Goal: Answer question/provide support: Share knowledge or assist other users

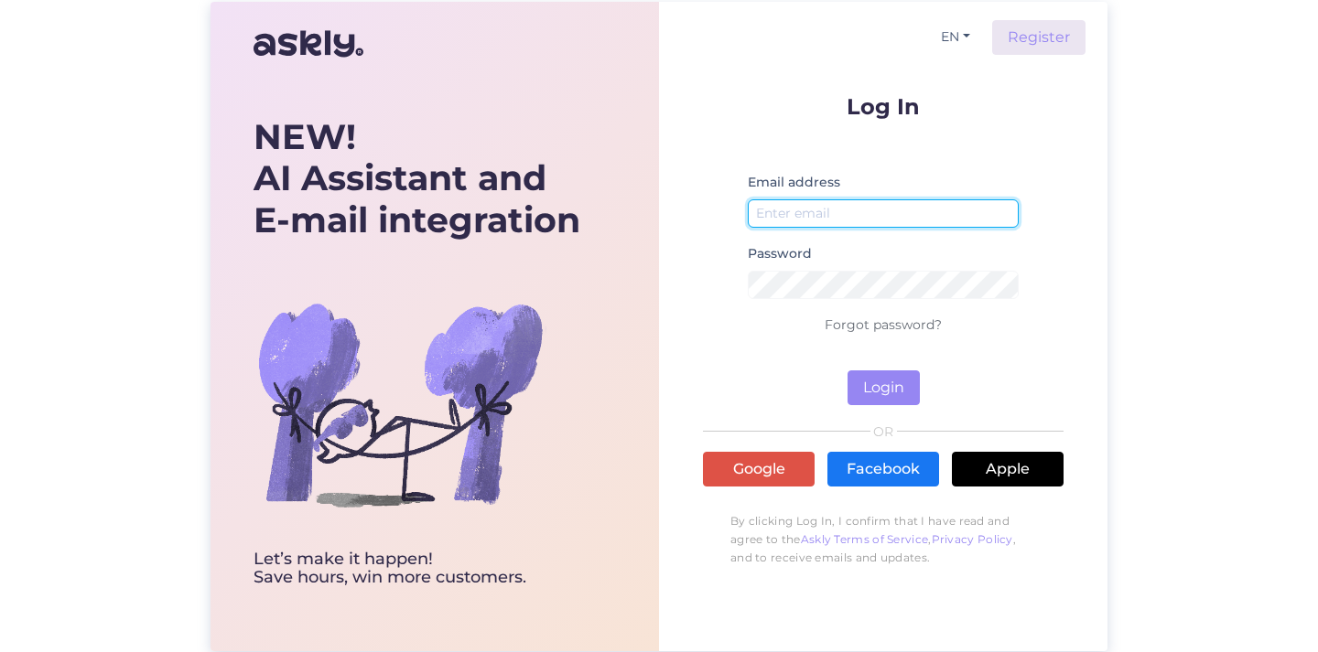
type input "[PERSON_NAME][EMAIL_ADDRESS][PERSON_NAME][DOMAIN_NAME]"
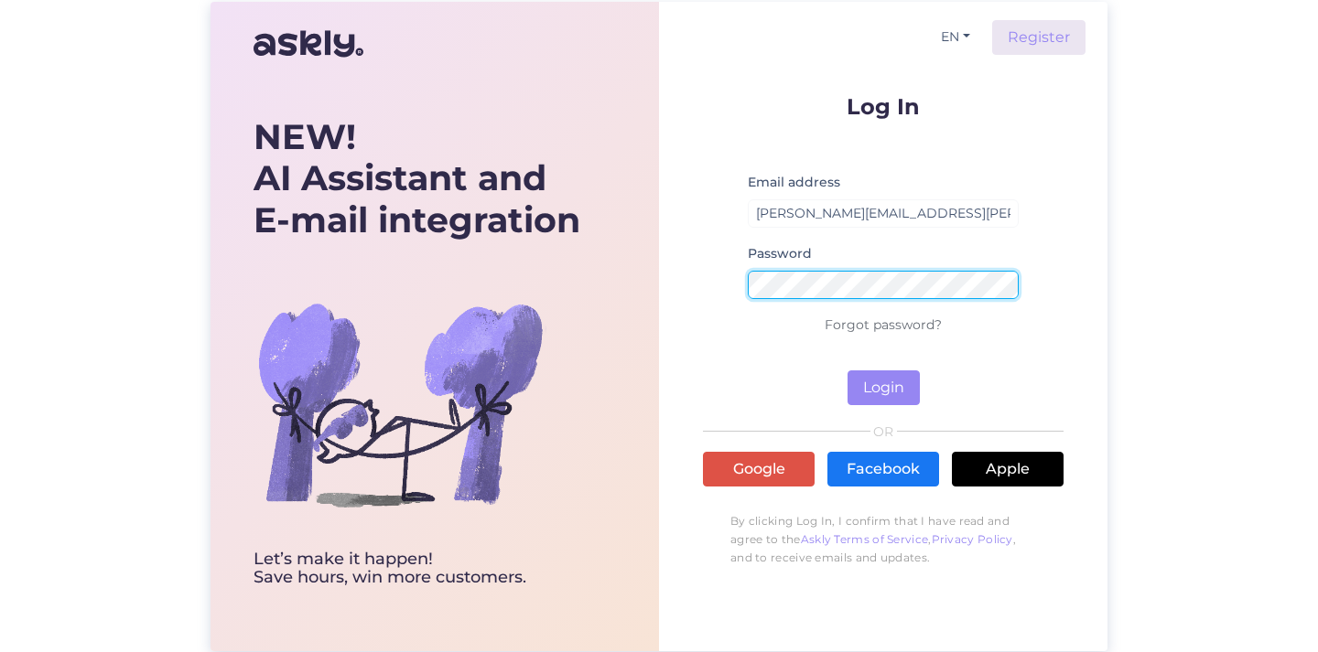
click at [883, 387] on button "Login" at bounding box center [883, 388] width 72 height 35
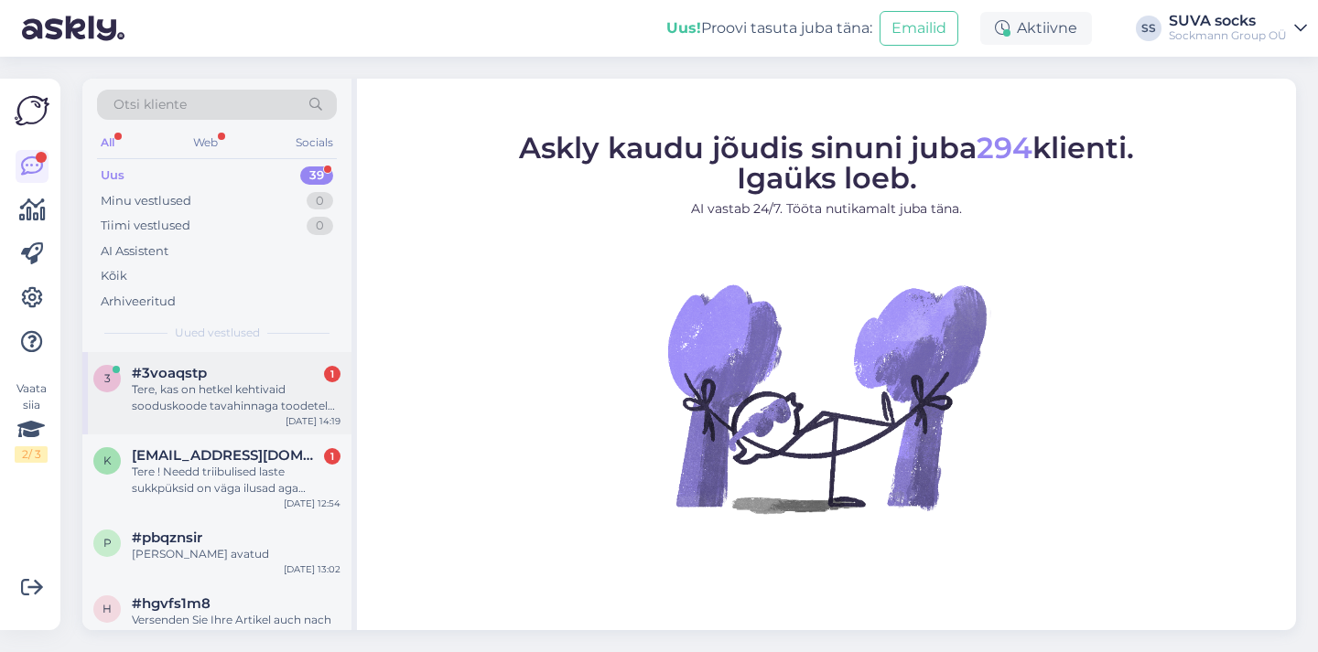
click at [235, 393] on div "Tere, kas on hetkel kehtivaid sooduskoode tavahinnaga toodetele ;)" at bounding box center [236, 398] width 209 height 33
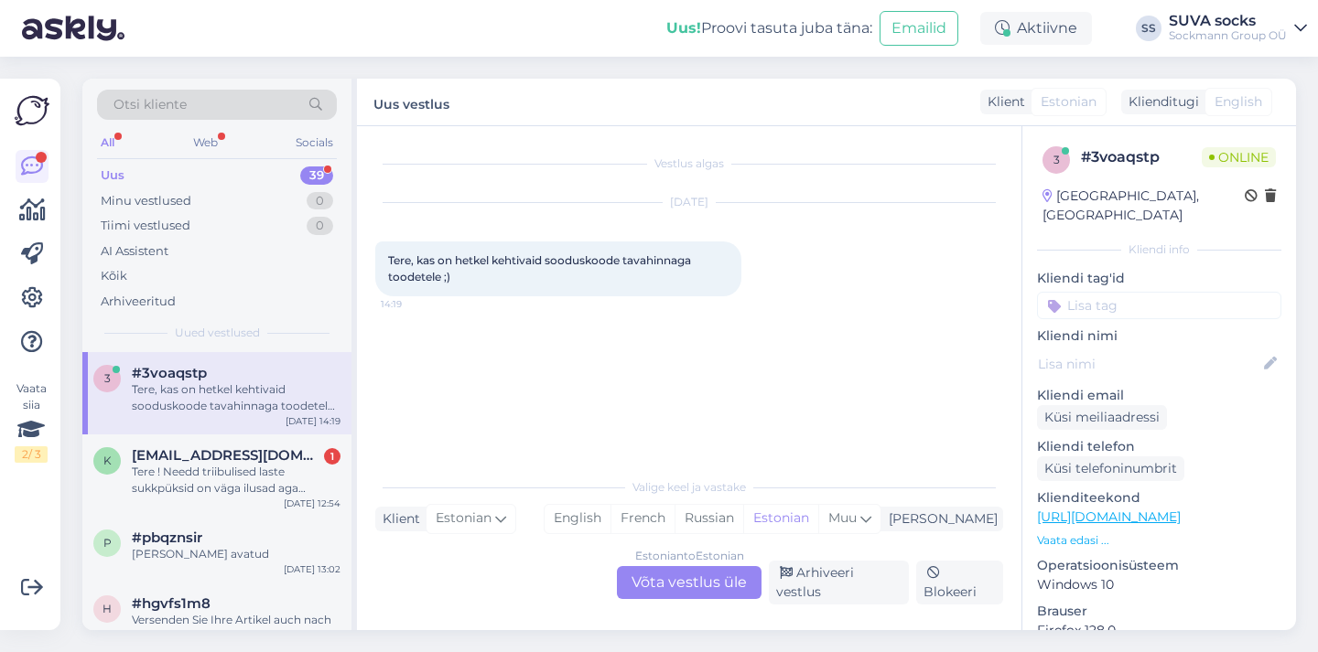
click at [710, 591] on div "Estonian to Estonian Võta vestlus üle" at bounding box center [689, 582] width 145 height 33
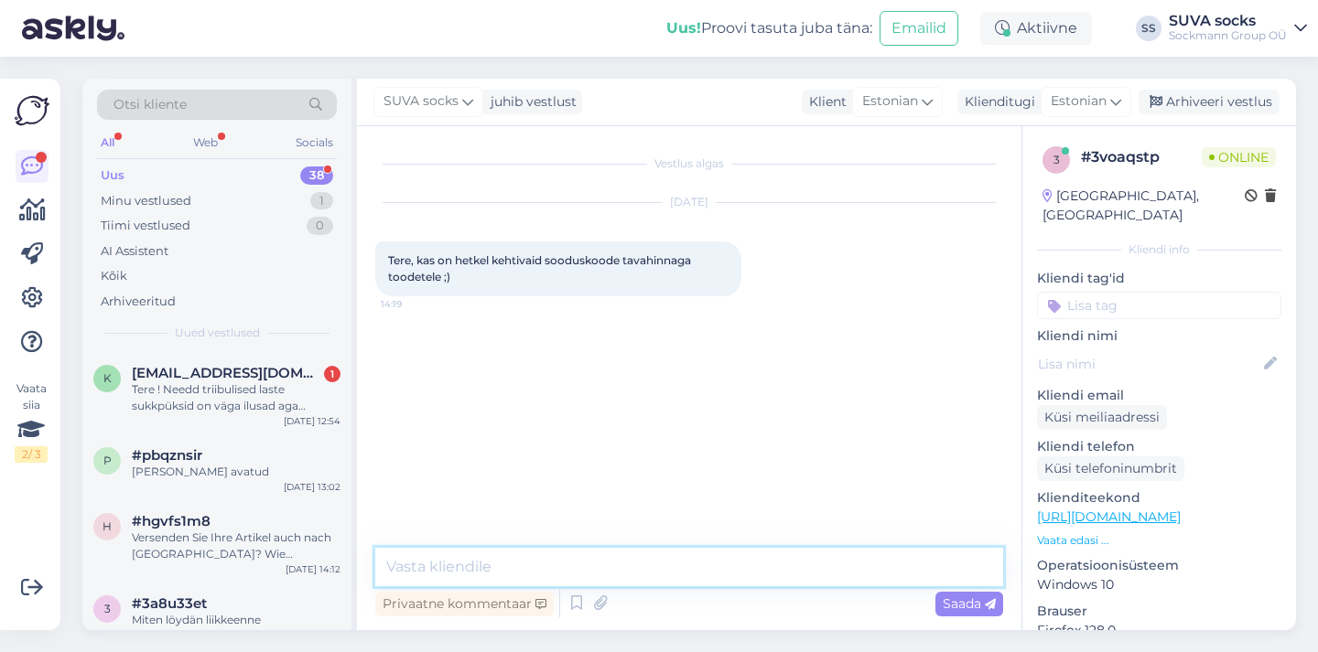
click at [514, 563] on textarea at bounding box center [689, 567] width 628 height 38
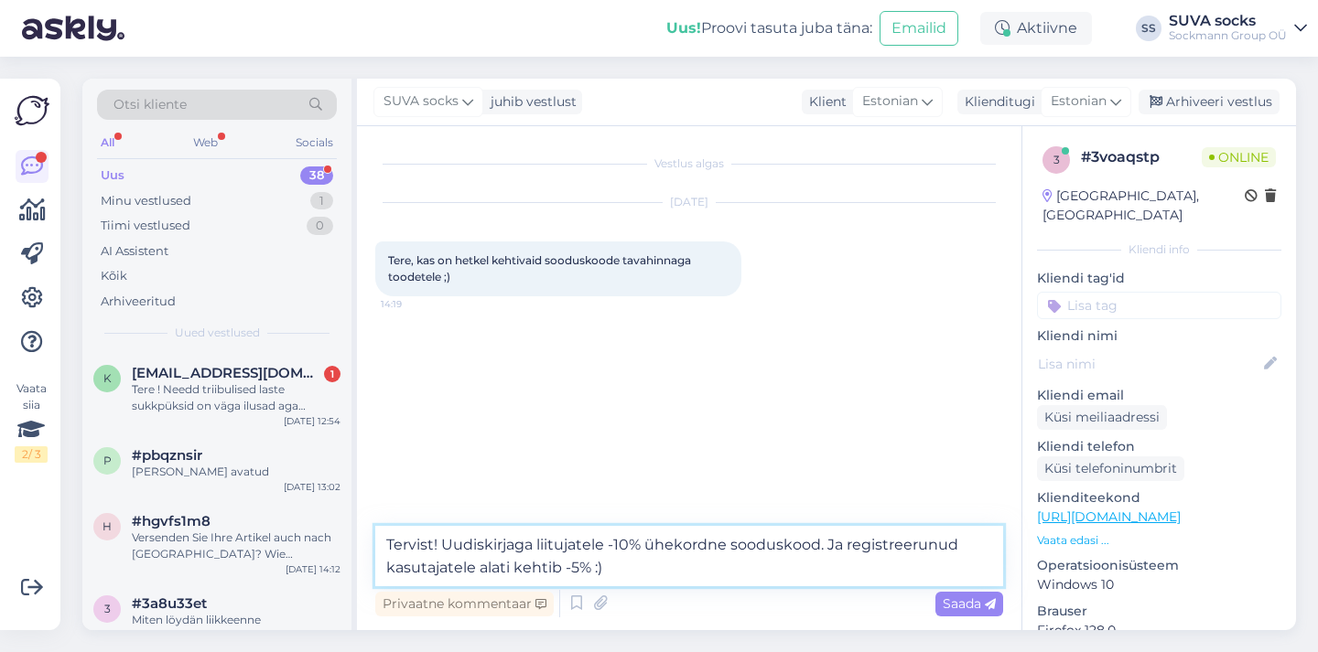
click at [590, 543] on textarea "Tervist! Uudiskirjaga liitujatele -10% ühekordne sooduskood. Ja registreerunud …" at bounding box center [689, 556] width 628 height 60
click at [453, 567] on textarea "Tervist! Uudiskirjaga liitujale -10% ühekordne sooduskood. Ja registreerunud ka…" at bounding box center [689, 556] width 628 height 60
type textarea "Tervist! Uudiskirjaga liitujale -10% ühekordne sooduskood. Ja registreerunud ka…"
click at [643, 566] on textarea "Tervist! Uudiskirjaga liitujale -10% ühekordne sooduskood. Ja registreerunud ka…" at bounding box center [689, 556] width 628 height 60
